Goal: Find specific page/section

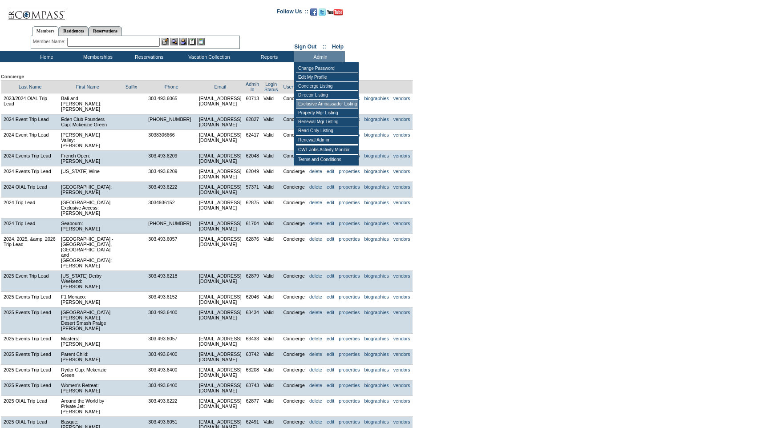
click at [324, 109] on td "Exclusive Ambassador Listing" at bounding box center [327, 104] width 62 height 9
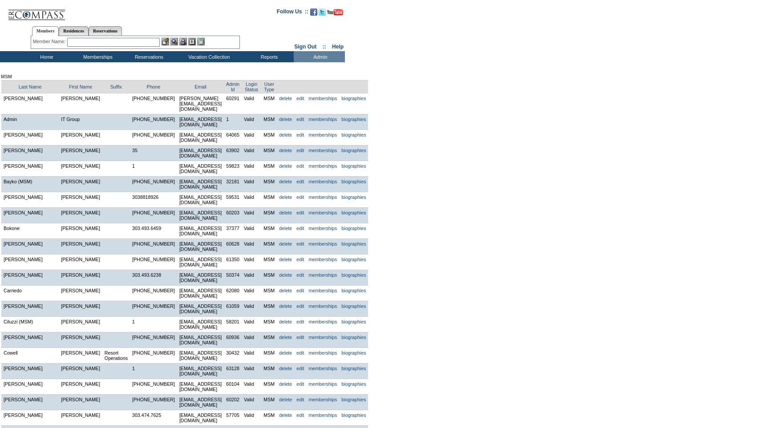
scroll to position [385, 0]
